Goal: Transaction & Acquisition: Book appointment/travel/reservation

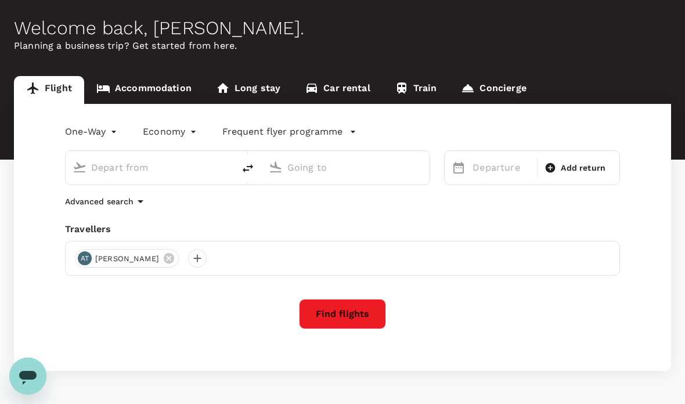
type input "Kuala Lumpur Intl ([GEOGRAPHIC_DATA])"
type input "Kuching, [GEOGRAPHIC_DATA] (any)"
click at [173, 92] on link "Accommodation" at bounding box center [144, 90] width 120 height 28
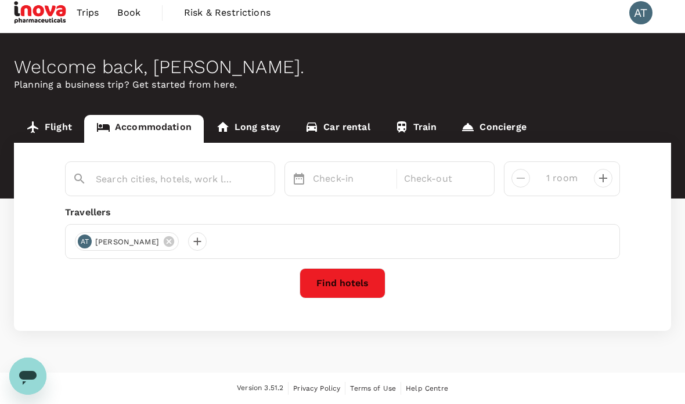
click at [226, 170] on input "text" at bounding box center [165, 179] width 139 height 18
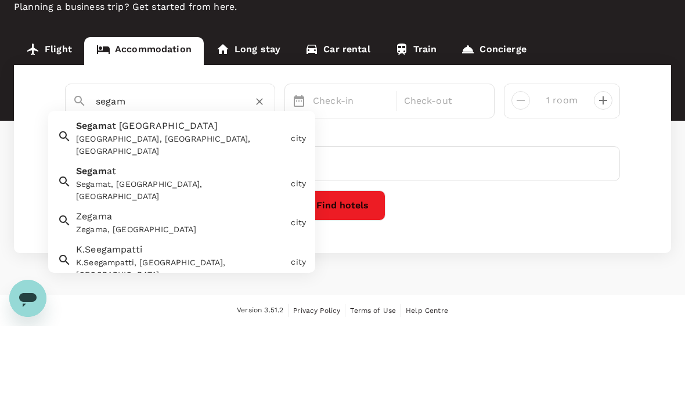
click at [189, 192] on div "Segam at [GEOGRAPHIC_DATA], [GEOGRAPHIC_DATA], [GEOGRAPHIC_DATA]" at bounding box center [178, 213] width 215 height 43
type input "Segamat District"
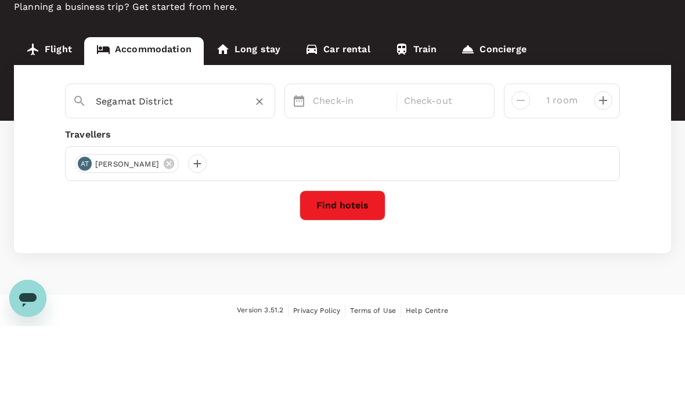
click at [351, 172] on p "Check-in" at bounding box center [351, 179] width 77 height 14
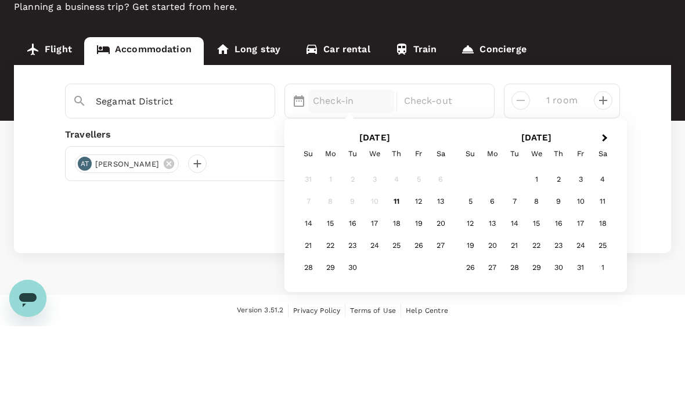
scroll to position [46, 0]
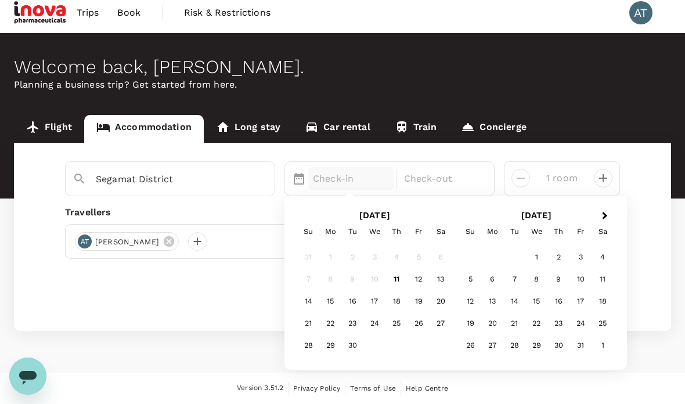
click at [341, 313] on div "22" at bounding box center [330, 324] width 22 height 22
click at [379, 313] on div "24" at bounding box center [374, 324] width 22 height 22
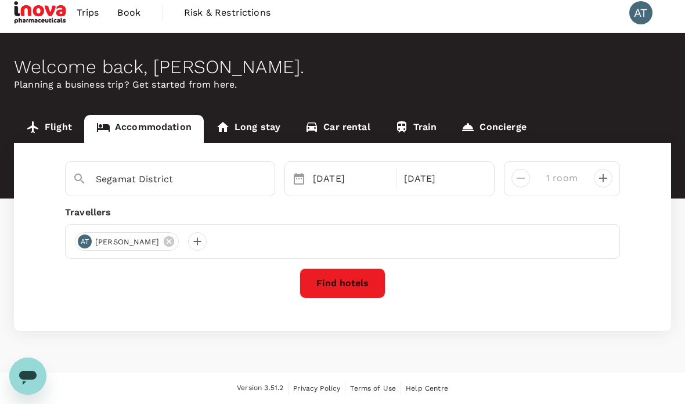
click at [356, 268] on button "Find hotels" at bounding box center [343, 283] width 86 height 30
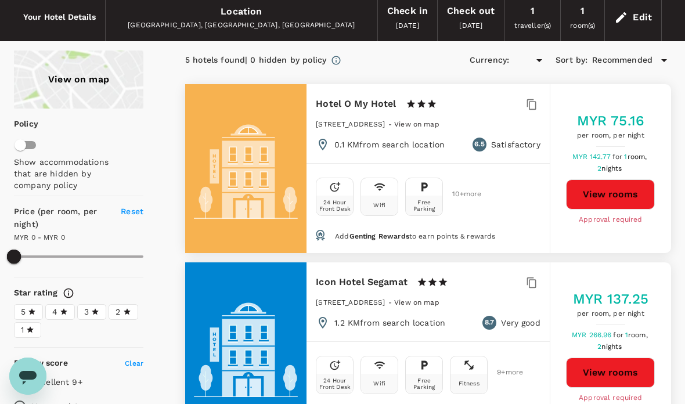
type input "243.47"
type input "MYR"
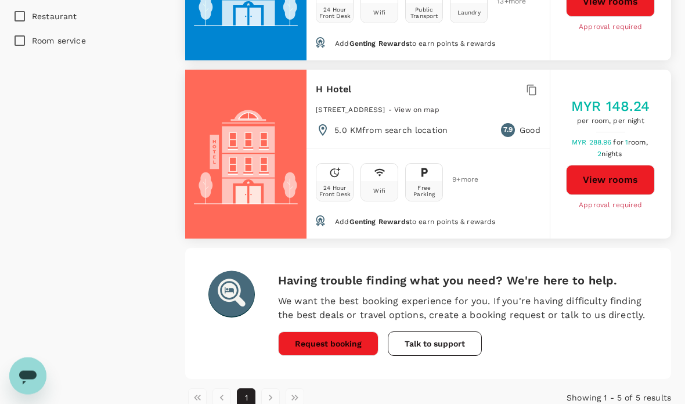
scroll to position [793, 0]
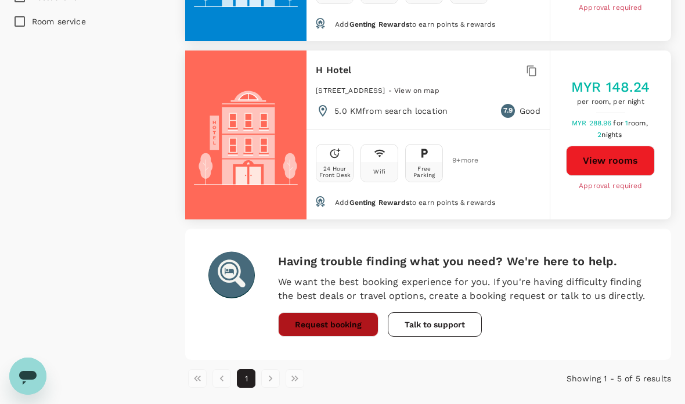
click at [341, 331] on button "Request booking" at bounding box center [328, 324] width 100 height 24
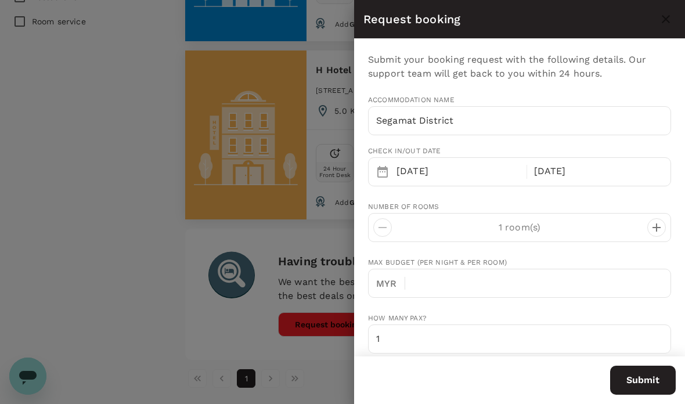
type input "[EMAIL_ADDRESS][DOMAIN_NAME]"
type input "60"
type input "127830531"
click at [510, 116] on input "Segamat District" at bounding box center [519, 120] width 303 height 29
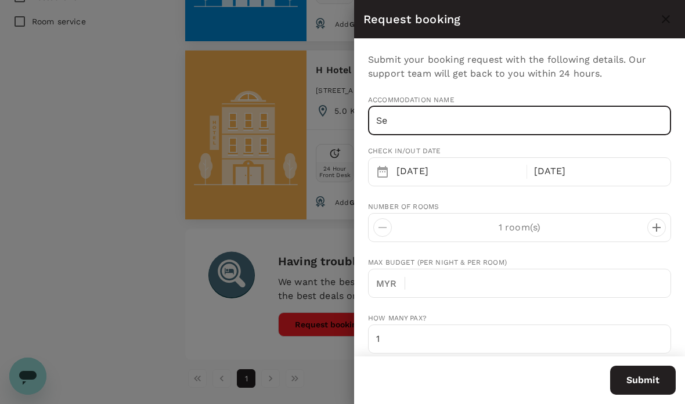
type input "S"
type input "The [GEOGRAPHIC_DATA]"
type input "243.47"
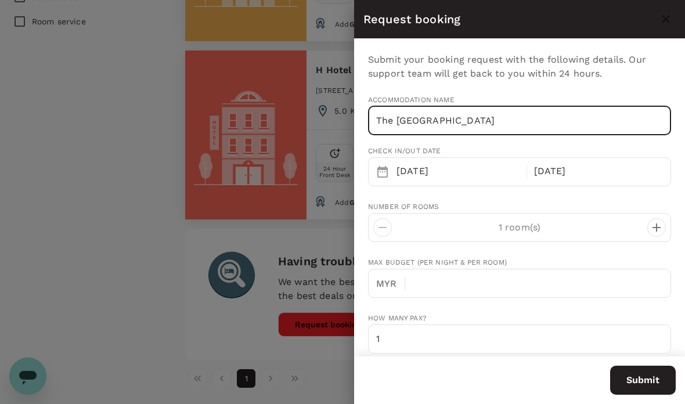
type input "The [GEOGRAPHIC_DATA]"
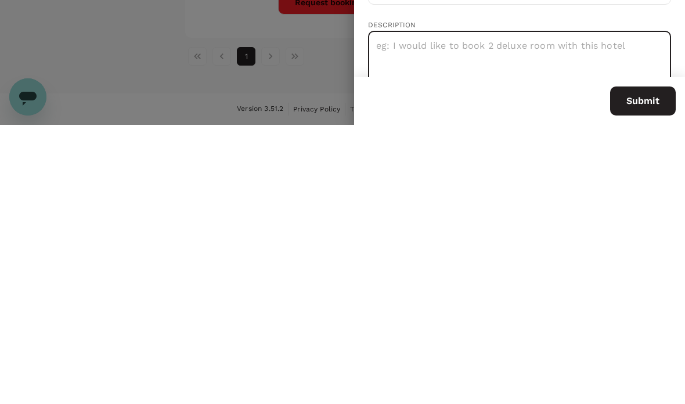
scroll to position [57, 0]
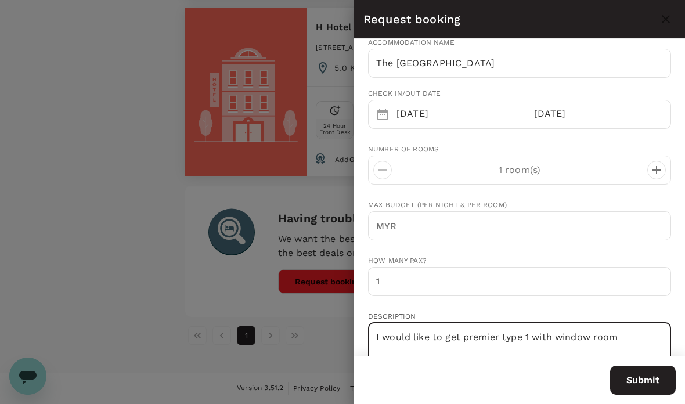
type textarea "I would like to get premier type 1 with window room"
click at [509, 218] on input "text" at bounding box center [543, 225] width 257 height 29
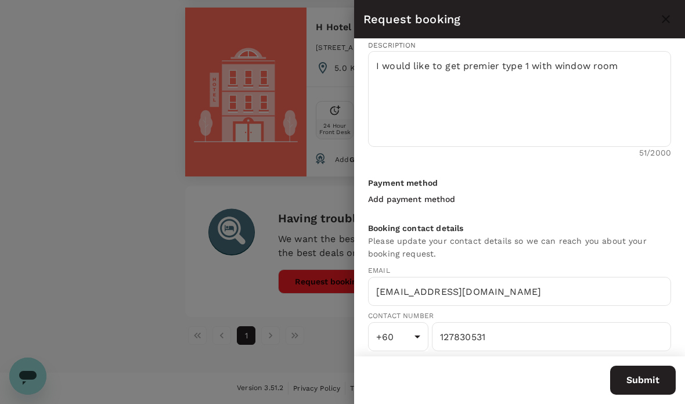
scroll to position [328, 0]
type input "250"
click at [534, 64] on textarea "I would like to get premier type 1 with window room" at bounding box center [519, 100] width 303 height 96
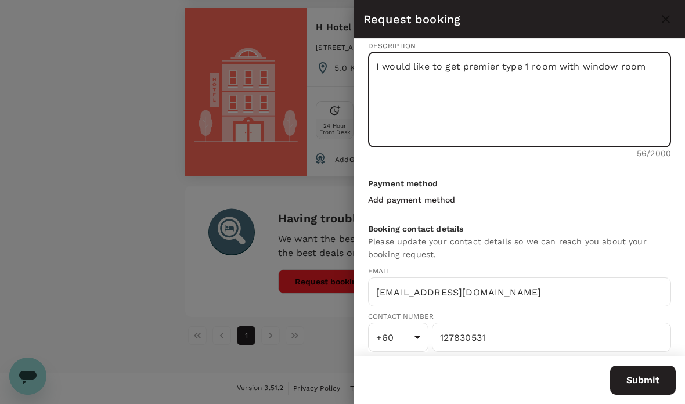
click at [659, 57] on textarea "I would like to get premier type 1 room with window room" at bounding box center [519, 100] width 303 height 96
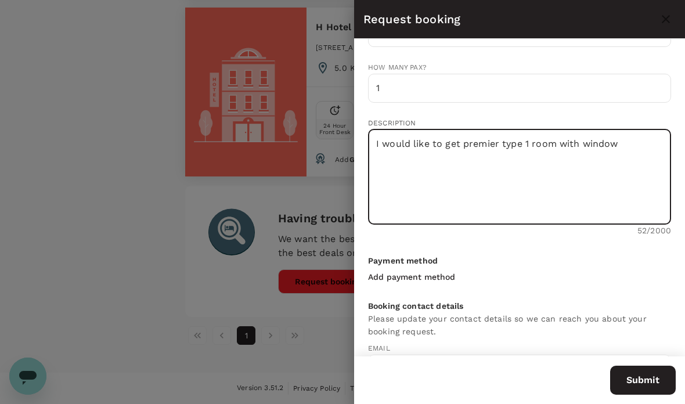
scroll to position [220, 0]
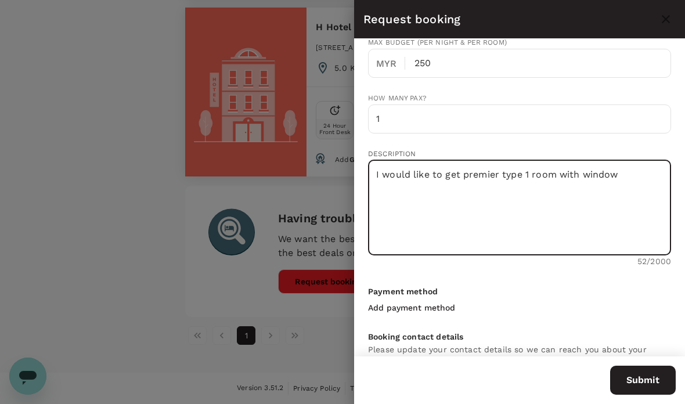
click at [640, 171] on textarea "I would like to get premier type 1 room with window" at bounding box center [519, 208] width 303 height 96
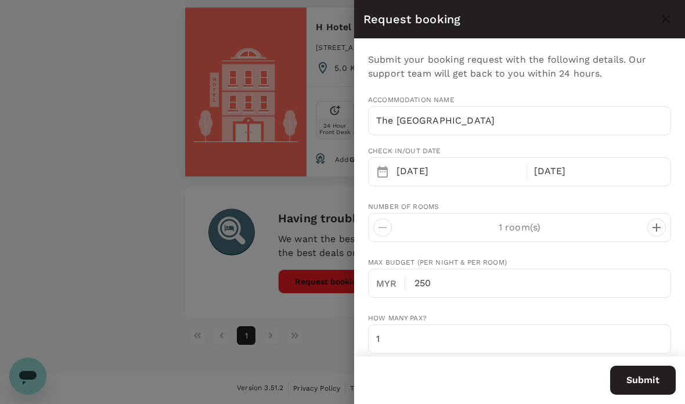
scroll to position [0, 0]
type textarea "I would like to get premier type 1 room with window and a king size bed"
click at [648, 379] on button "Submit" at bounding box center [643, 380] width 66 height 29
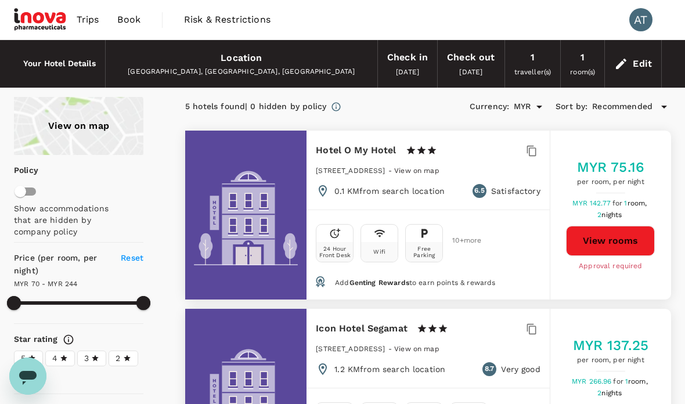
click at [85, 21] on span "Trips" at bounding box center [88, 20] width 23 height 14
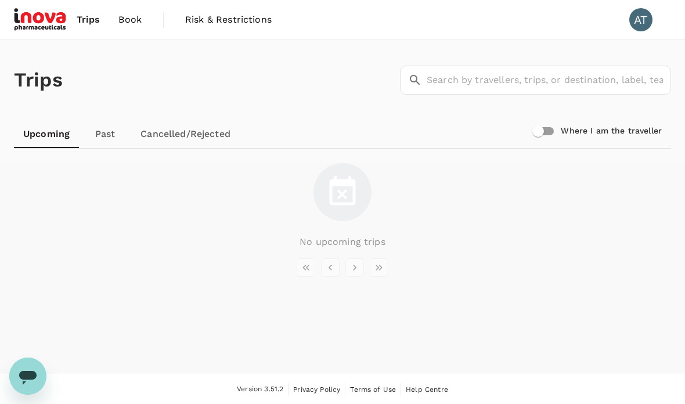
click at [126, 20] on span "Book" at bounding box center [129, 20] width 23 height 14
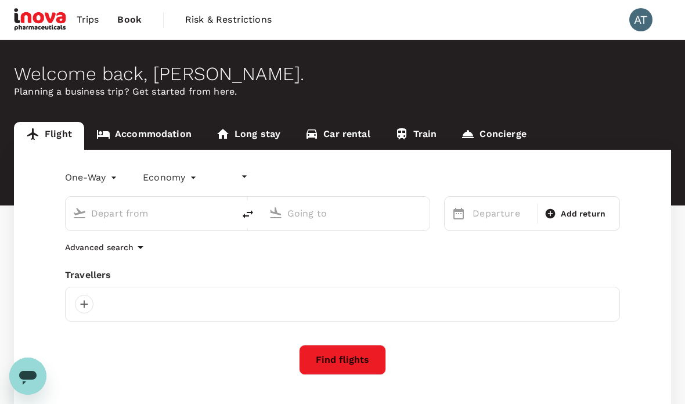
type input "undefined, undefined (any)"
type input "Kuala Lumpur Intl ([GEOGRAPHIC_DATA])"
type input "Kuching, [GEOGRAPHIC_DATA] (any)"
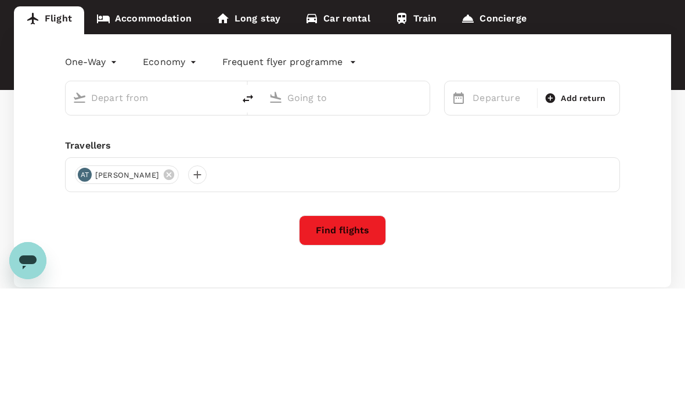
type input "Kuala Lumpur Intl ([GEOGRAPHIC_DATA])"
type input "Kuching, [GEOGRAPHIC_DATA] (any)"
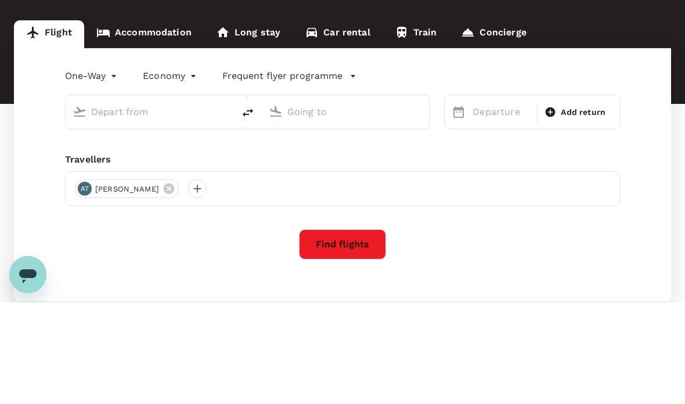
type input "Kuala Lumpur Intl ([GEOGRAPHIC_DATA])"
type input "Kuching, [GEOGRAPHIC_DATA] (any)"
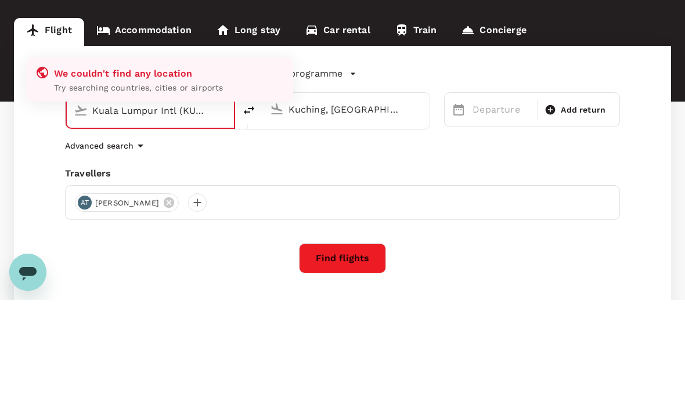
type input "Kuala Lumpur Intl ([GEOGRAPHIC_DATA])"
click at [131, 122] on link "Accommodation" at bounding box center [144, 136] width 120 height 28
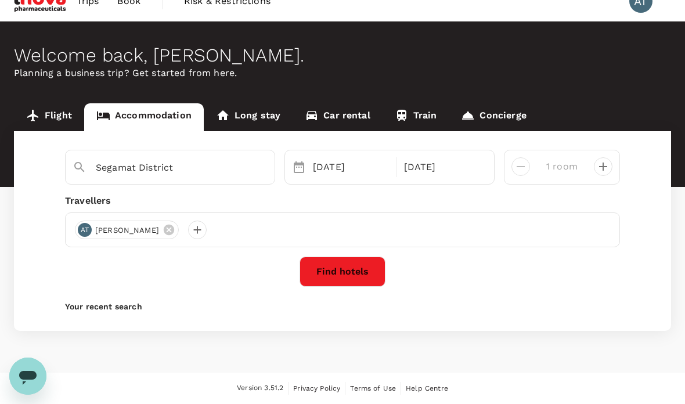
click at [193, 159] on input "Segamat District" at bounding box center [165, 168] width 139 height 18
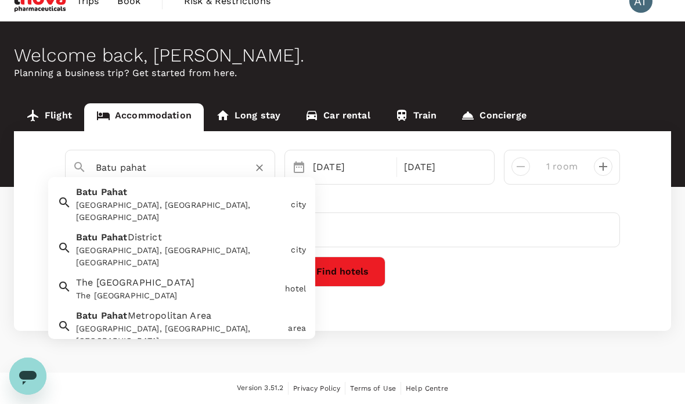
click at [179, 181] on div "[GEOGRAPHIC_DATA], [GEOGRAPHIC_DATA], [GEOGRAPHIC_DATA]" at bounding box center [178, 202] width 215 height 43
type input "Batu Pahat"
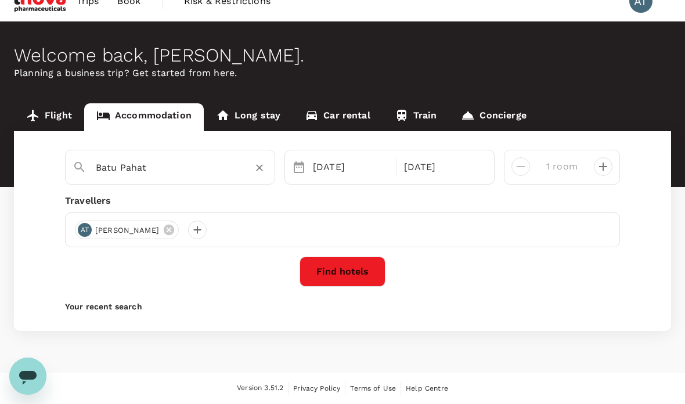
click at [358, 156] on div "[DATE]" at bounding box center [351, 167] width 86 height 23
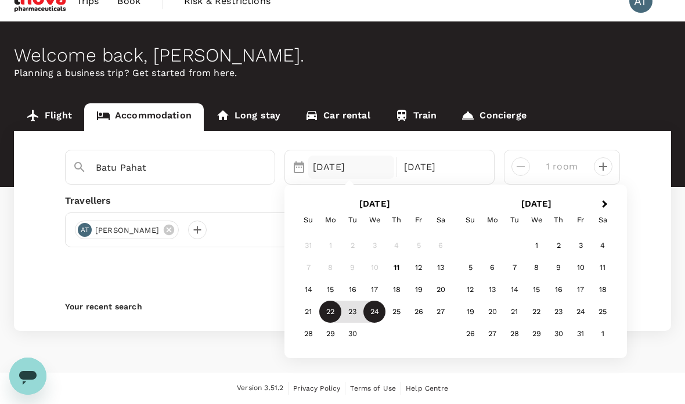
click at [377, 301] on div "24" at bounding box center [374, 312] width 22 height 22
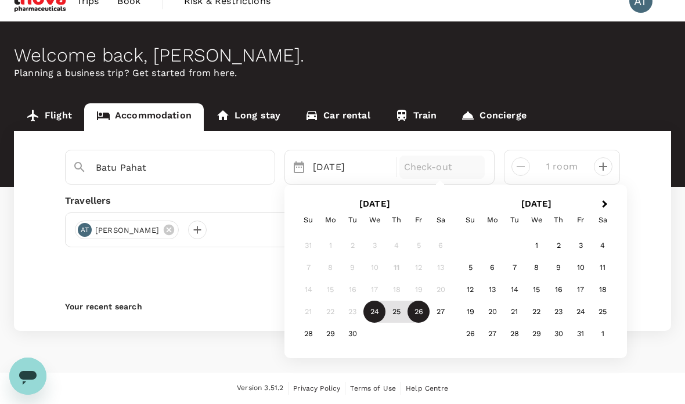
click at [424, 301] on div "26" at bounding box center [419, 312] width 22 height 22
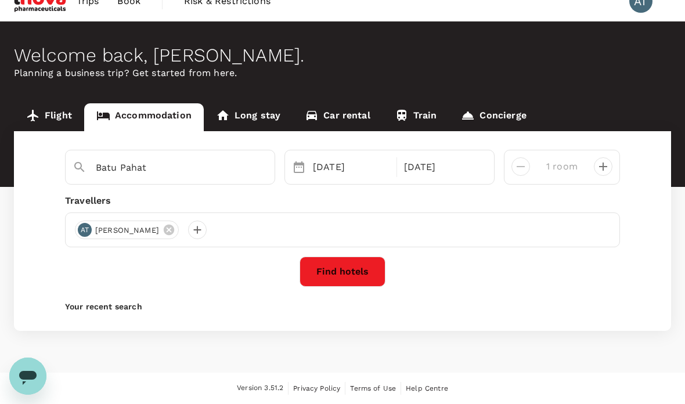
click at [373, 257] on button "Find hotels" at bounding box center [343, 272] width 86 height 30
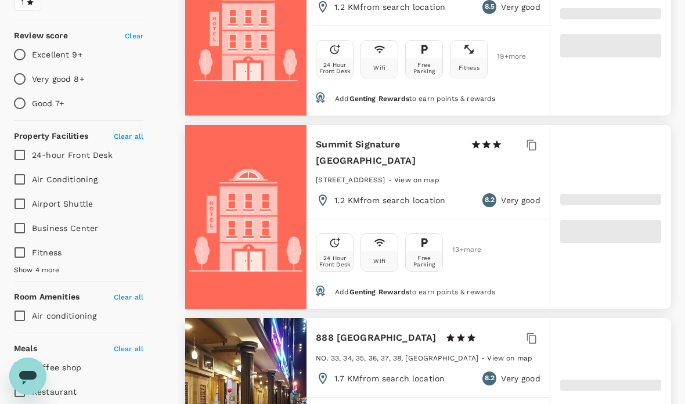
type input "223.01"
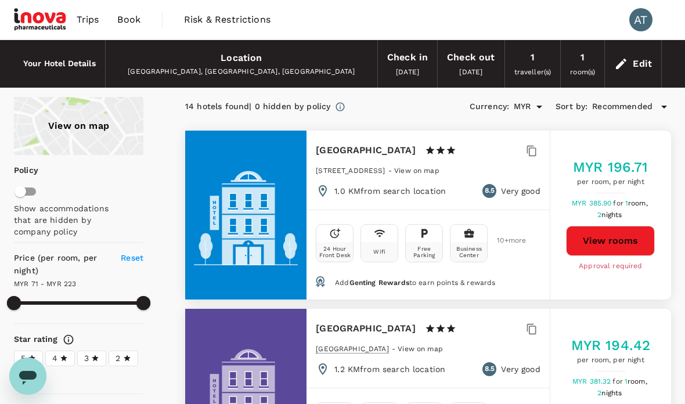
click at [23, 193] on input "checkbox" at bounding box center [20, 192] width 66 height 22
checkbox input "true"
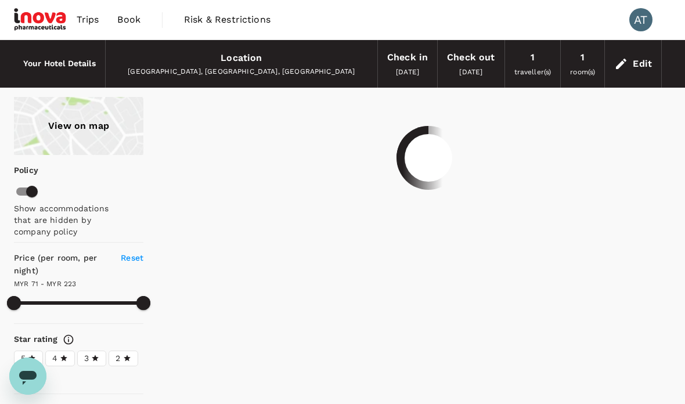
type input "223.01"
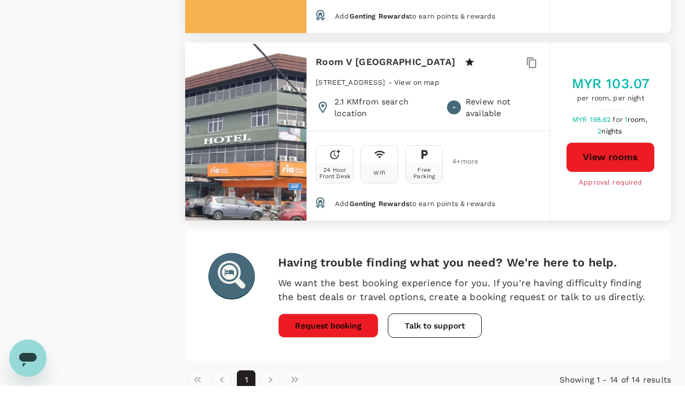
scroll to position [2502, 0]
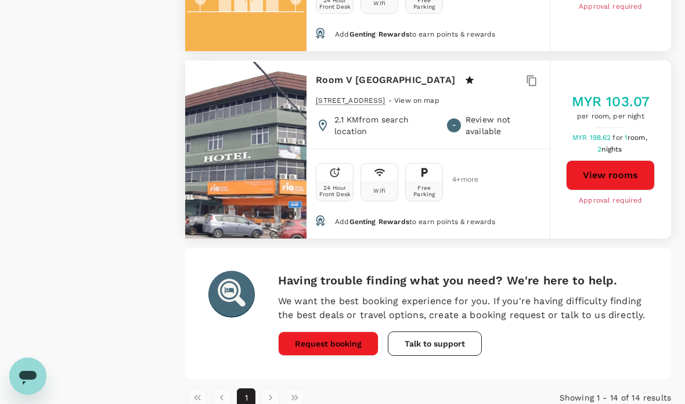
click at [272, 388] on li "pagination navigation" at bounding box center [270, 397] width 24 height 19
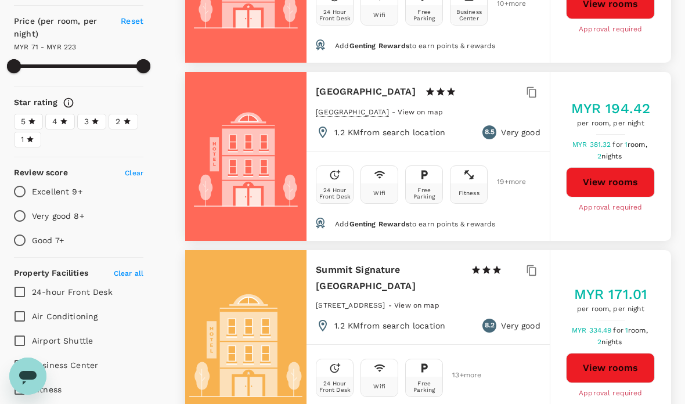
scroll to position [0, 0]
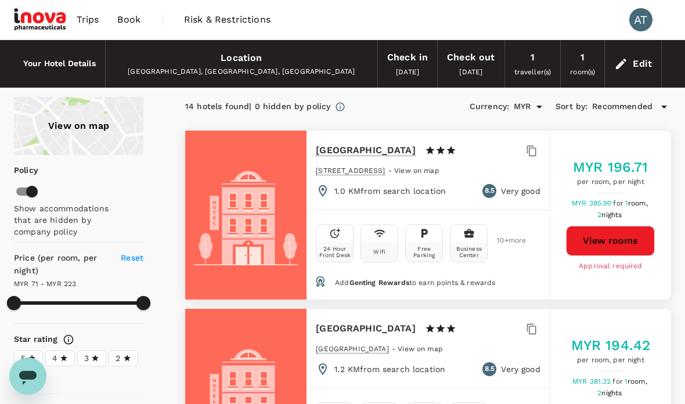
click at [128, 19] on span "Book" at bounding box center [128, 20] width 23 height 14
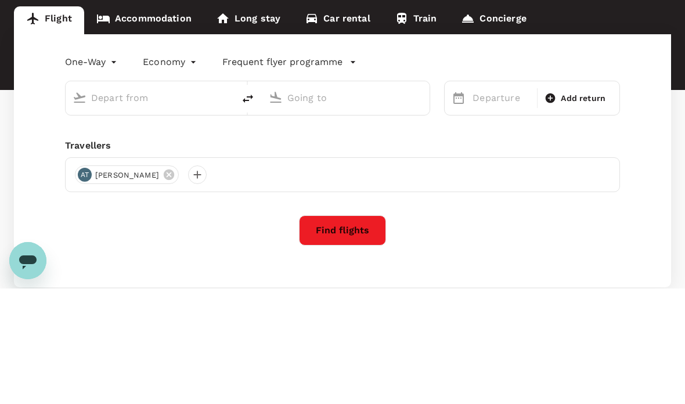
type input "Kuala Lumpur Intl ([GEOGRAPHIC_DATA])"
type input "Kuching, [GEOGRAPHIC_DATA] (any)"
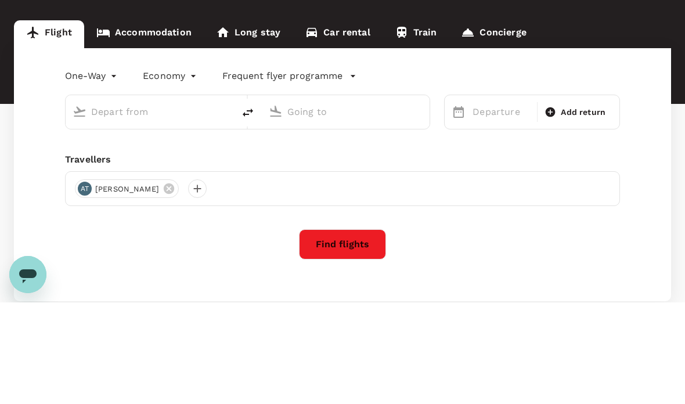
type input "Kuala Lumpur Intl ([GEOGRAPHIC_DATA])"
type input "Kuching, [GEOGRAPHIC_DATA] (any)"
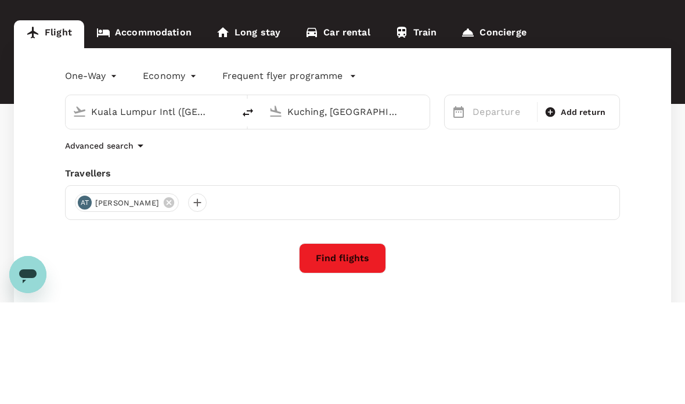
click at [138, 122] on link "Accommodation" at bounding box center [144, 136] width 120 height 28
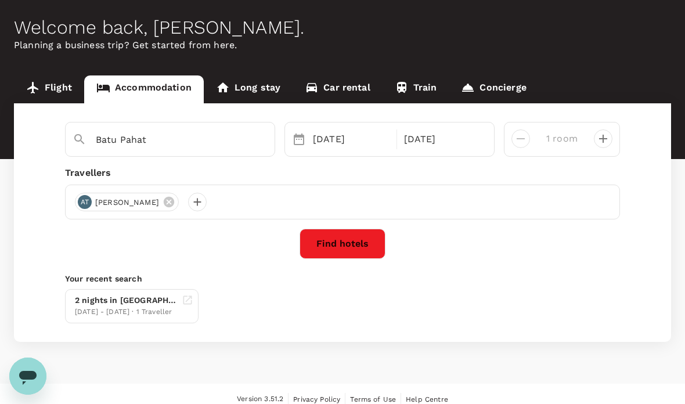
click at [172, 139] on input "Batu Pahat" at bounding box center [165, 140] width 139 height 18
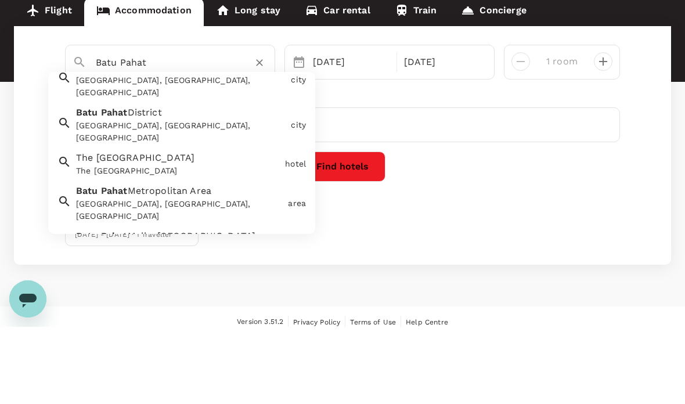
scroll to position [20, 0]
click at [98, 196] on div "[GEOGRAPHIC_DATA], [GEOGRAPHIC_DATA], [GEOGRAPHIC_DATA]" at bounding box center [181, 208] width 210 height 24
type input "[GEOGRAPHIC_DATA]"
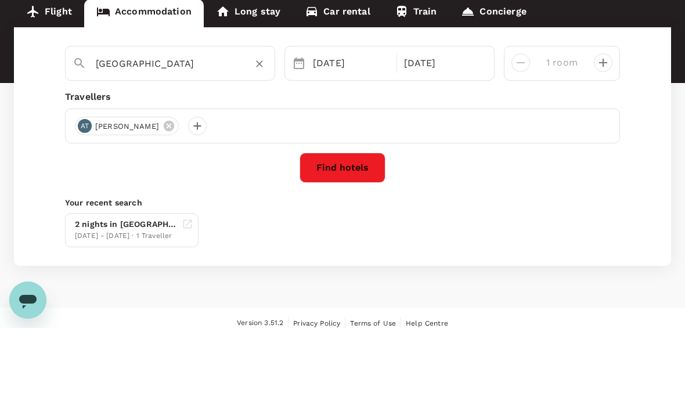
scroll to position [56, 0]
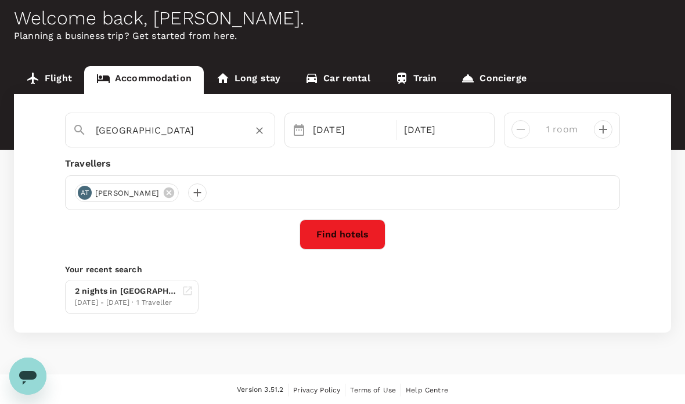
click at [369, 268] on p "Your recent search" at bounding box center [342, 270] width 555 height 12
click at [345, 238] on button "Find hotels" at bounding box center [343, 234] width 86 height 30
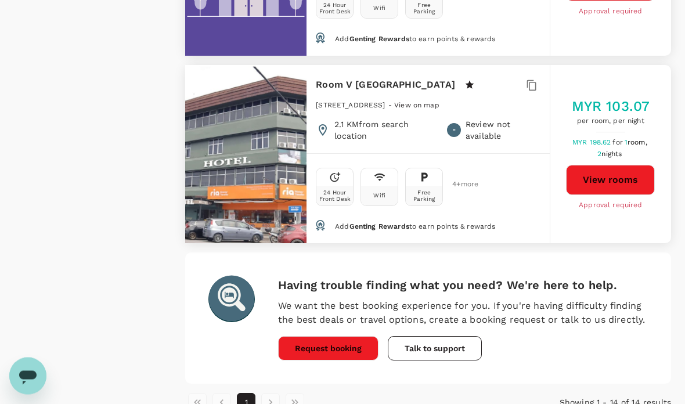
scroll to position [2498, 0]
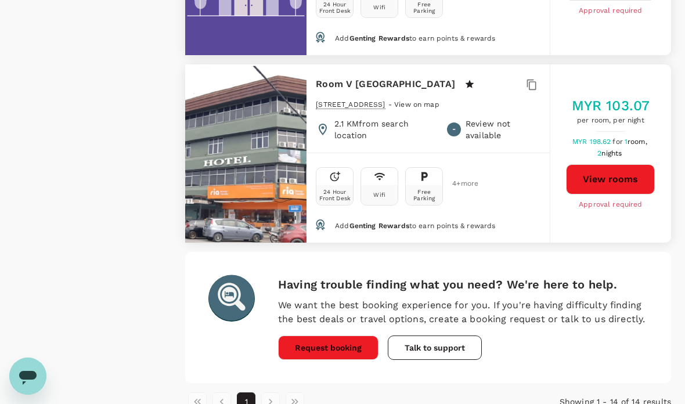
type input "223.01"
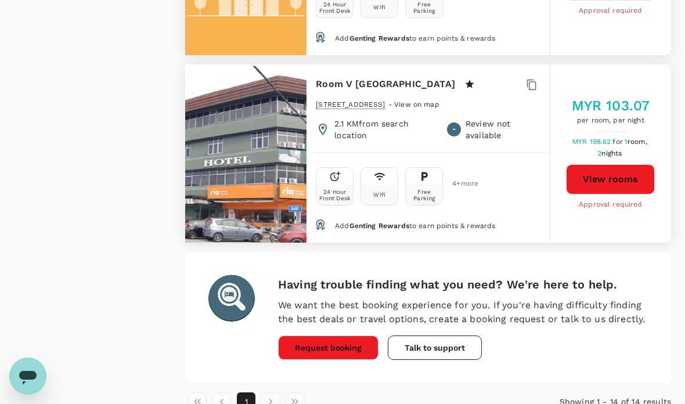
click at [342, 336] on button "Request booking" at bounding box center [328, 348] width 100 height 24
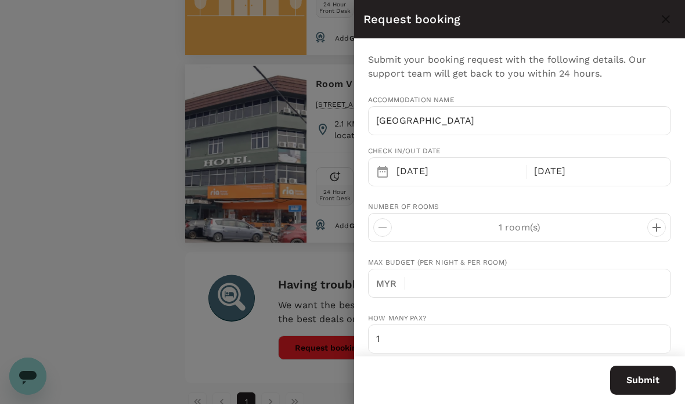
click at [522, 117] on input "[GEOGRAPHIC_DATA]" at bounding box center [519, 120] width 303 height 29
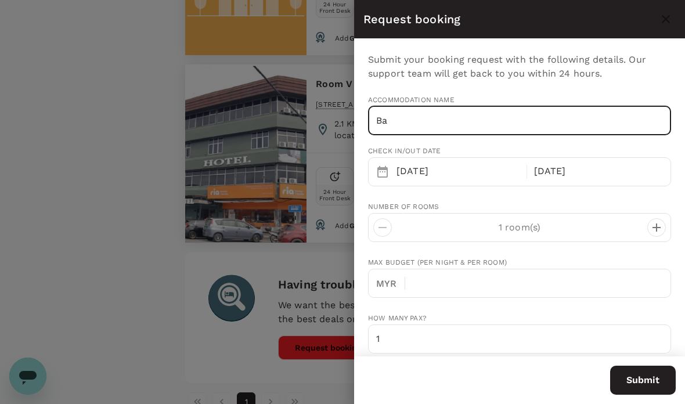
type input "B"
type input "The [GEOGRAPHIC_DATA]"
click at [497, 286] on input "text" at bounding box center [543, 283] width 257 height 29
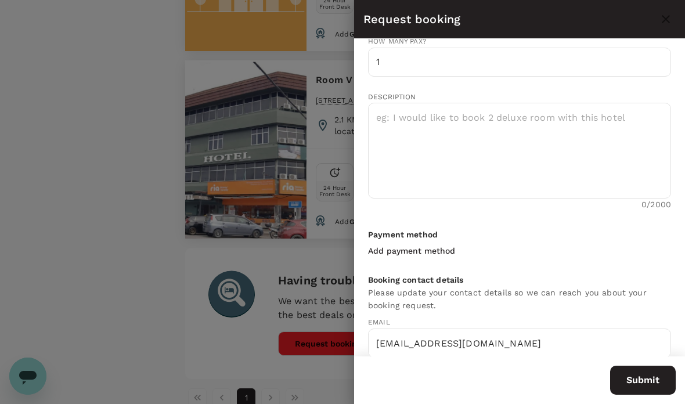
scroll to position [275, 0]
type input "250"
click at [434, 120] on textarea at bounding box center [519, 153] width 303 height 96
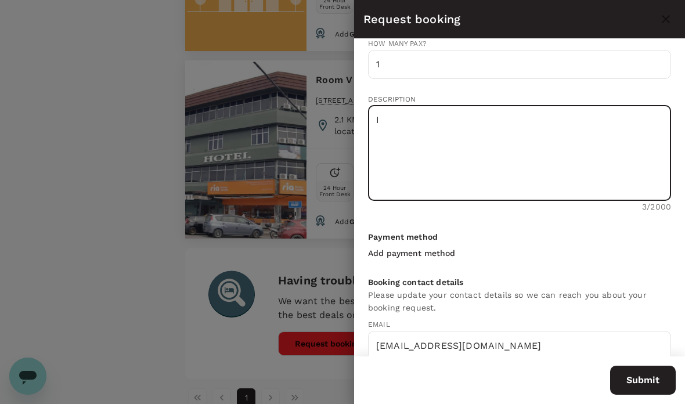
type textarea "I"
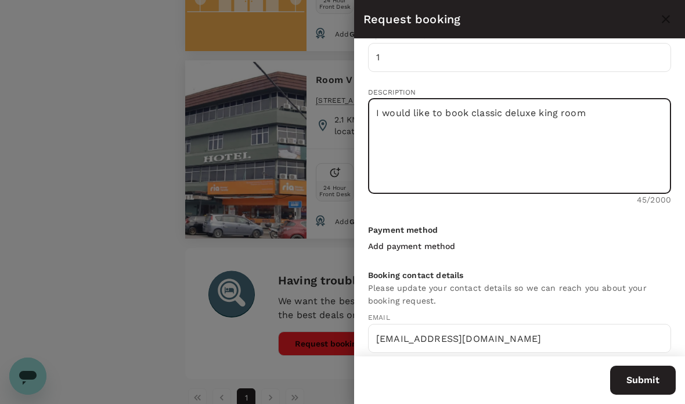
scroll to position [2548, 0]
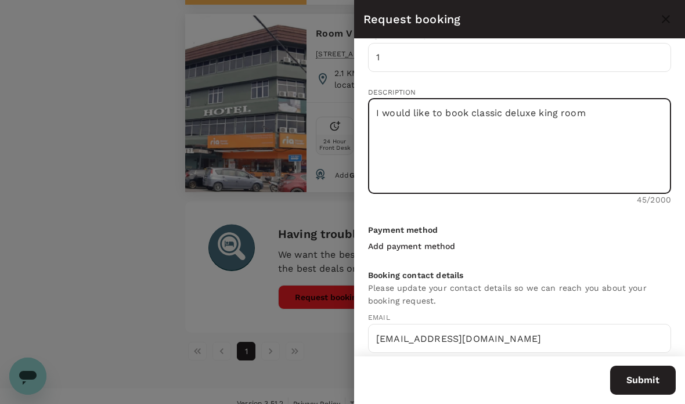
type textarea "I would like to book classic deluxe king room"
click at [646, 377] on button "Submit" at bounding box center [643, 380] width 66 height 29
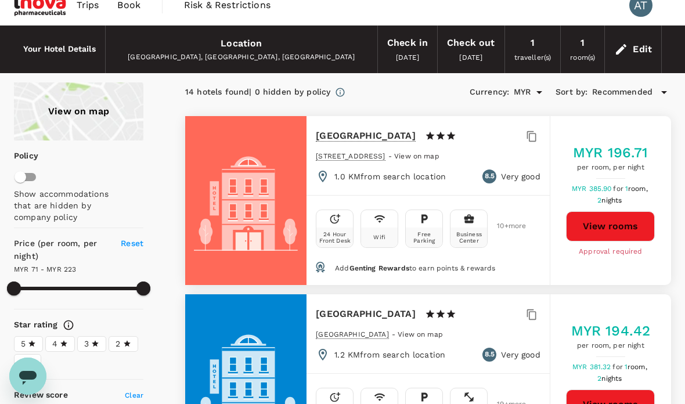
scroll to position [0, 0]
